Goal: Transaction & Acquisition: Purchase product/service

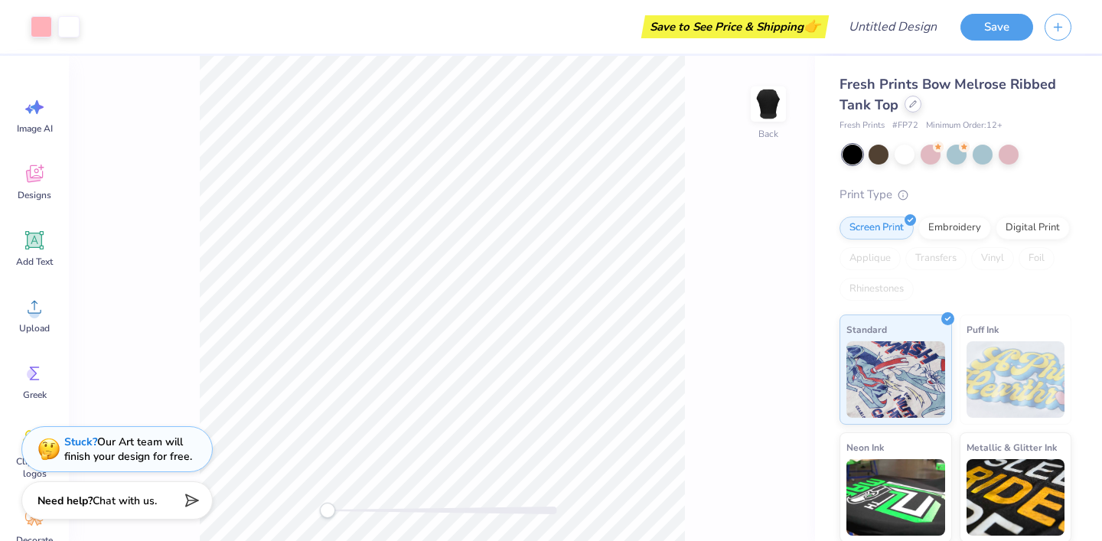
click at [909, 109] on div at bounding box center [913, 104] width 17 height 17
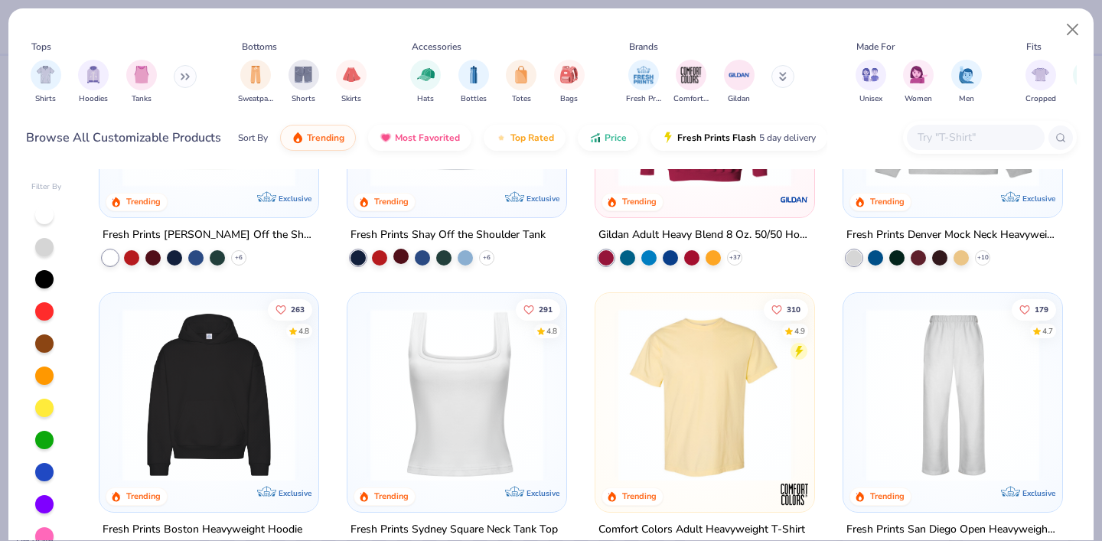
scroll to position [192, 0]
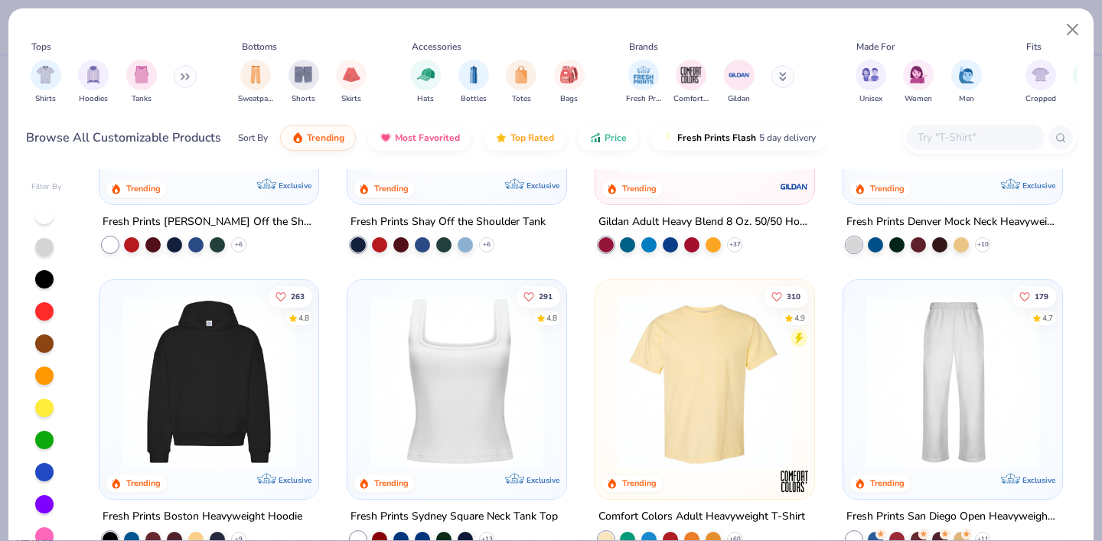
click at [418, 424] on img at bounding box center [457, 381] width 188 height 173
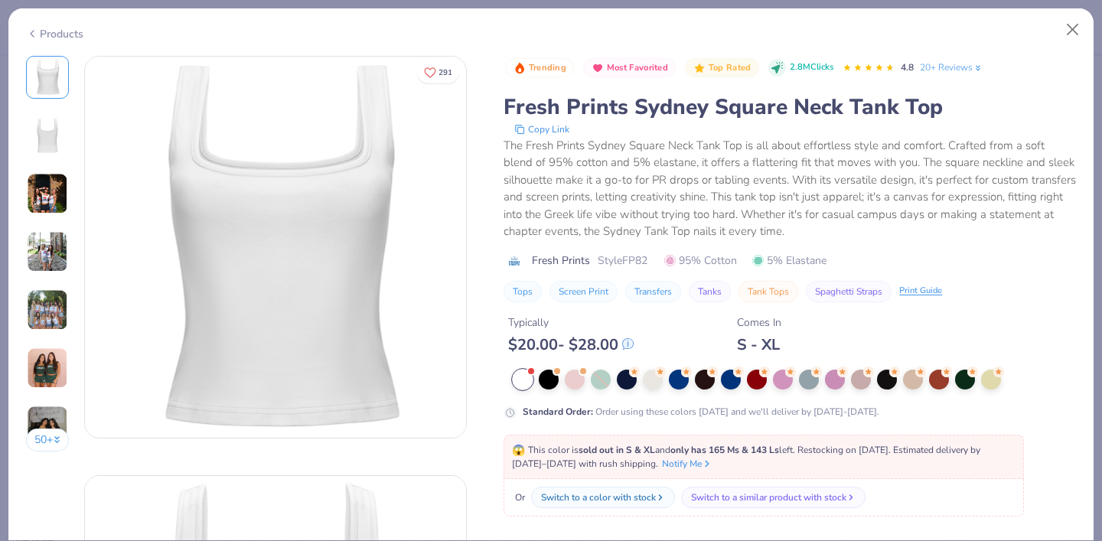
scroll to position [112, 0]
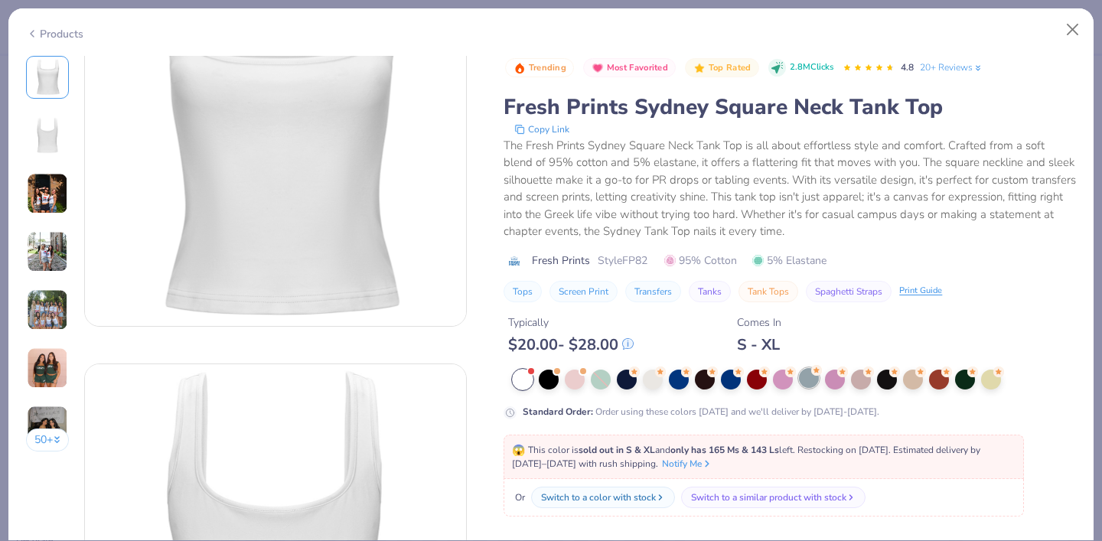
click at [811, 384] on div at bounding box center [809, 378] width 20 height 20
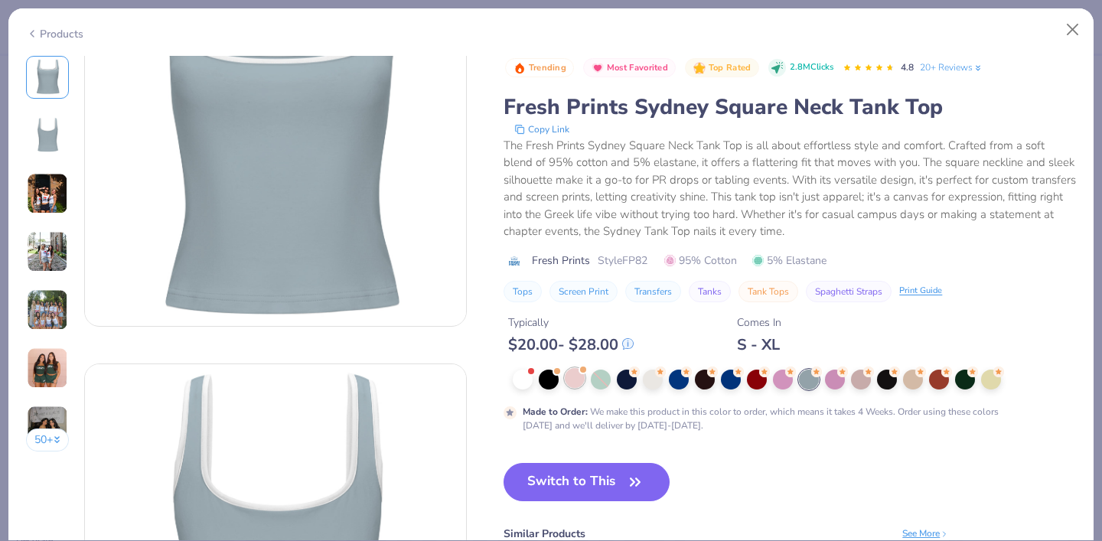
click at [566, 384] on div at bounding box center [575, 378] width 20 height 20
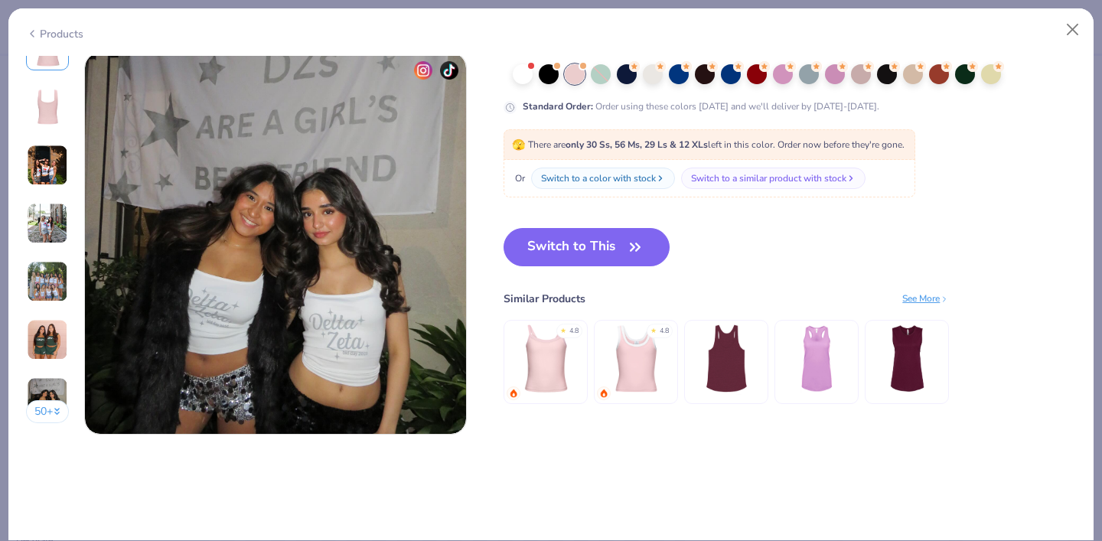
scroll to position [2522, 0]
click at [636, 250] on icon "button" at bounding box center [635, 246] width 21 height 21
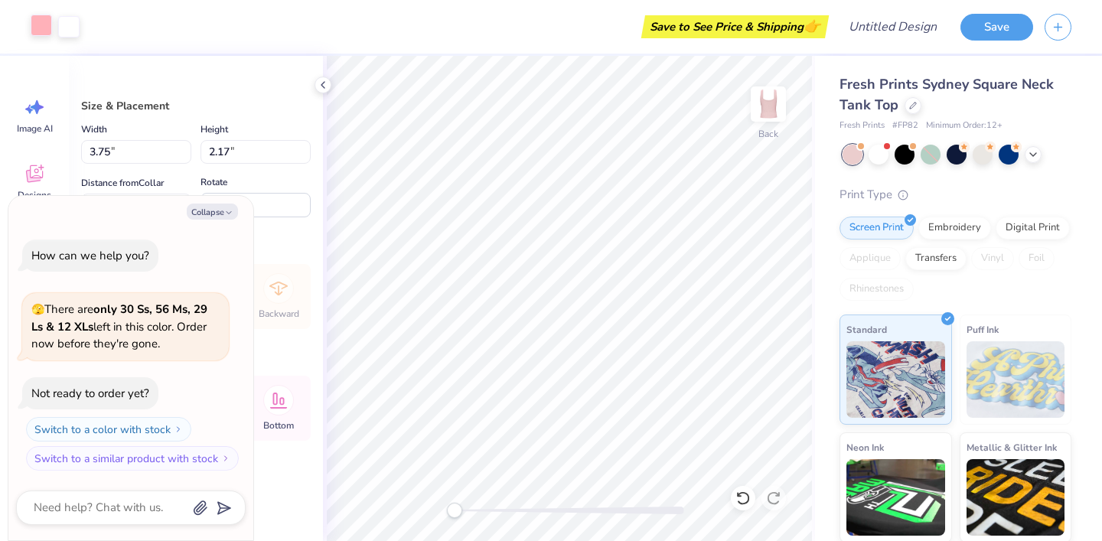
click at [34, 31] on div at bounding box center [41, 25] width 21 height 21
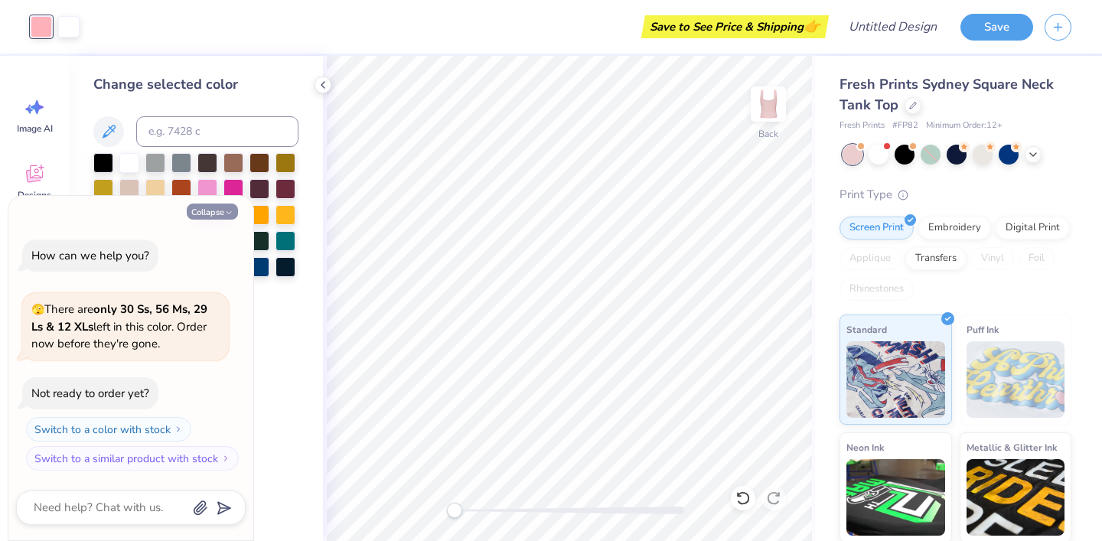
click at [206, 214] on button "Collapse" at bounding box center [212, 212] width 51 height 16
type textarea "x"
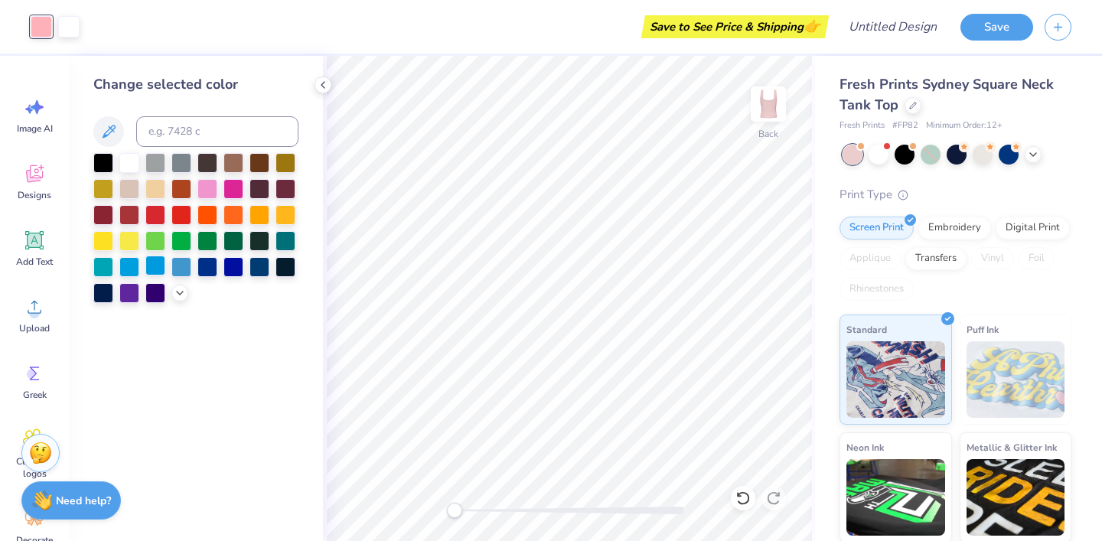
click at [157, 263] on div at bounding box center [155, 266] width 20 height 20
click at [239, 179] on div at bounding box center [234, 188] width 20 height 20
click at [155, 266] on div at bounding box center [155, 266] width 20 height 20
click at [135, 295] on div at bounding box center [129, 292] width 20 height 20
click at [155, 271] on div at bounding box center [155, 266] width 20 height 20
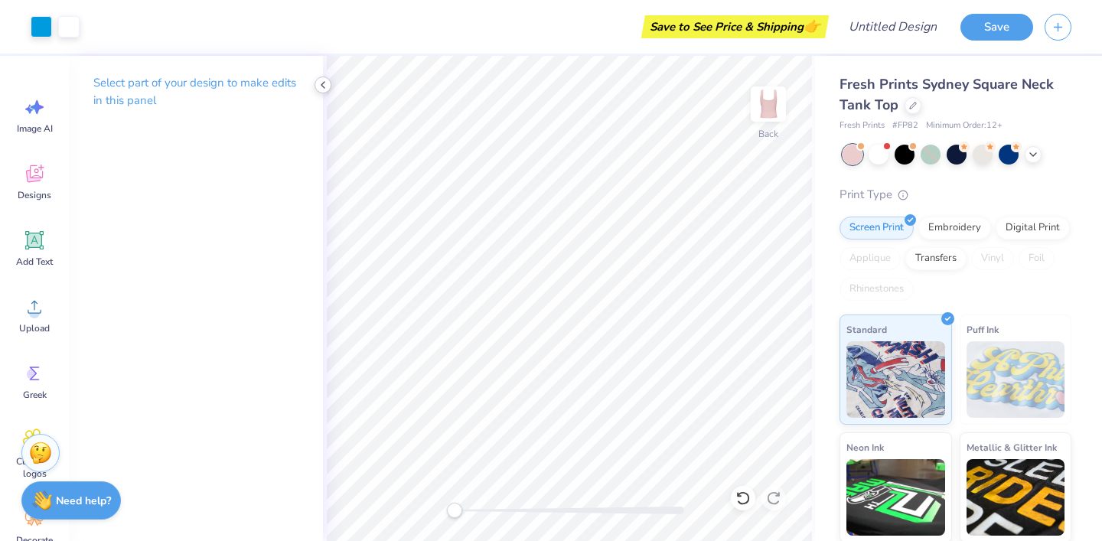
click at [322, 84] on polyline at bounding box center [323, 85] width 3 height 6
